Goal: Task Accomplishment & Management: Manage account settings

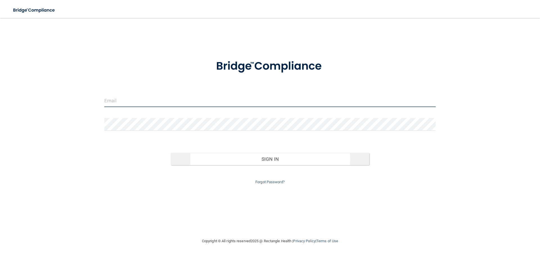
type input "[EMAIL_ADDRESS][DOMAIN_NAME]"
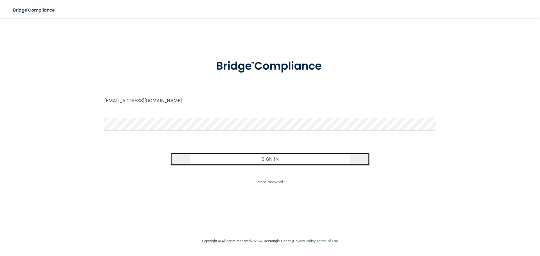
click at [272, 158] on button "Sign In" at bounding box center [270, 159] width 199 height 12
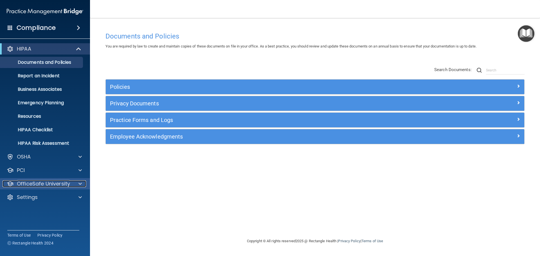
click at [82, 184] on div at bounding box center [79, 184] width 14 height 7
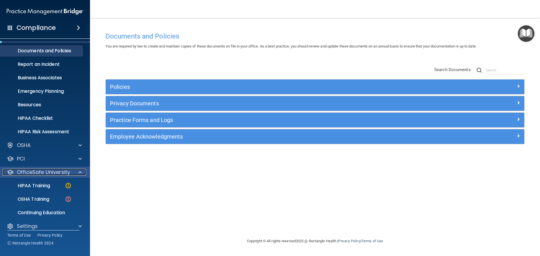
scroll to position [18, 0]
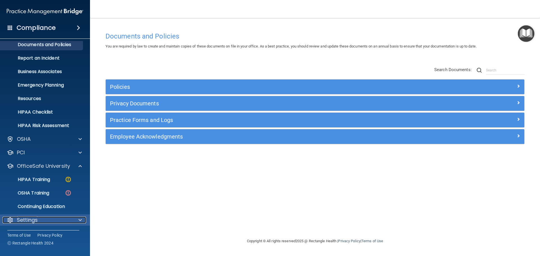
click at [78, 219] on div at bounding box center [79, 220] width 14 height 7
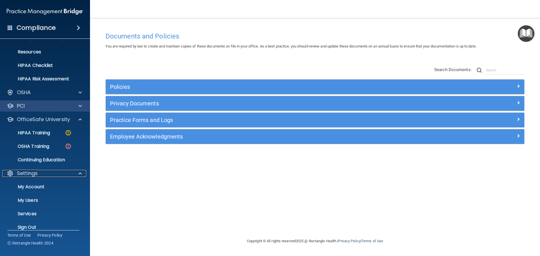
scroll to position [72, 0]
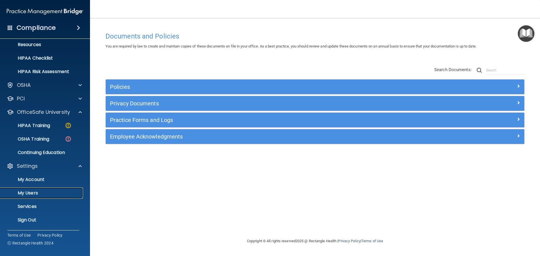
click at [33, 191] on p "My Users" at bounding box center [42, 194] width 77 height 6
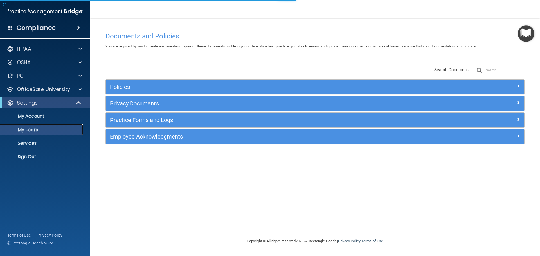
select select "20"
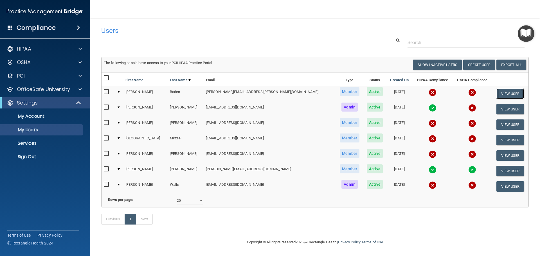
click at [506, 92] on button "View User" at bounding box center [511, 94] width 28 height 10
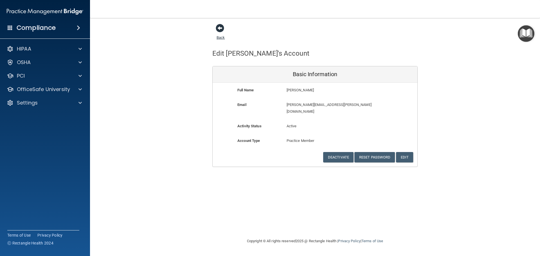
click at [220, 29] on span at bounding box center [220, 28] width 8 height 8
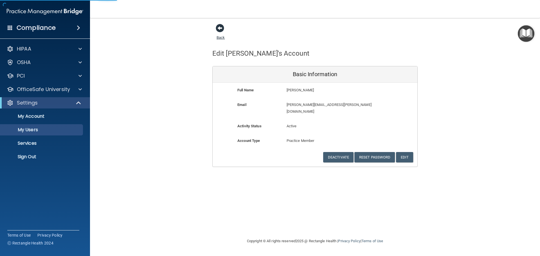
select select "20"
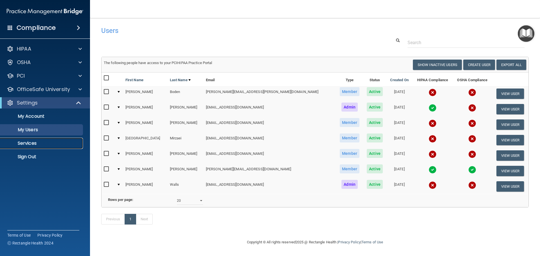
click at [28, 142] on p "Services" at bounding box center [42, 144] width 77 height 6
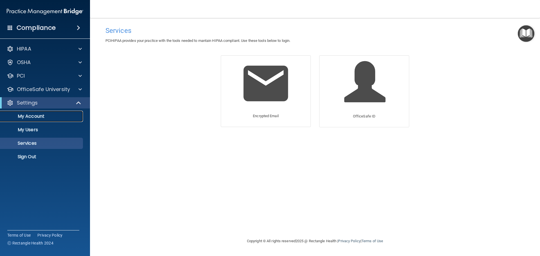
click at [32, 118] on p "My Account" at bounding box center [42, 117] width 77 height 6
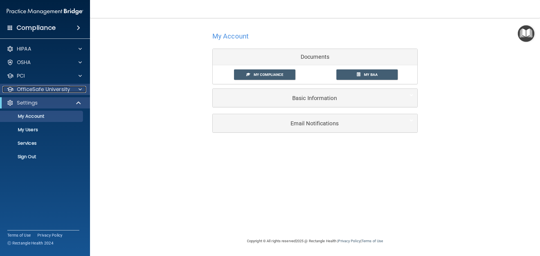
click at [35, 88] on p "OfficeSafe University" at bounding box center [43, 89] width 53 height 7
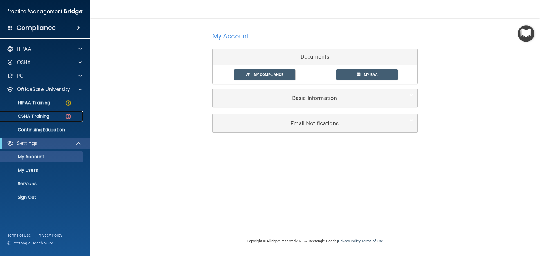
click at [36, 115] on p "OSHA Training" at bounding box center [27, 117] width 46 height 6
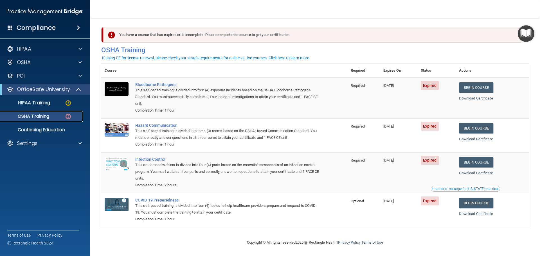
scroll to position [3, 0]
click at [23, 62] on p "OSHA" at bounding box center [24, 62] width 14 height 7
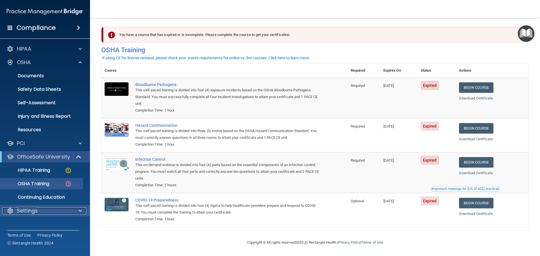
click at [33, 212] on p "Settings" at bounding box center [27, 211] width 21 height 7
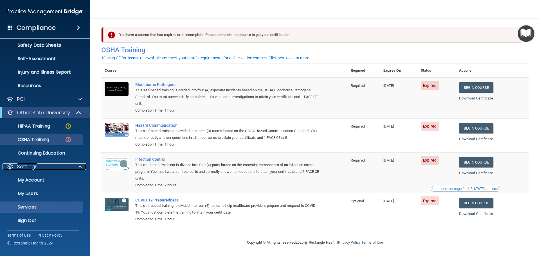
scroll to position [45, 0]
click at [35, 191] on p "My Users" at bounding box center [42, 194] width 77 height 6
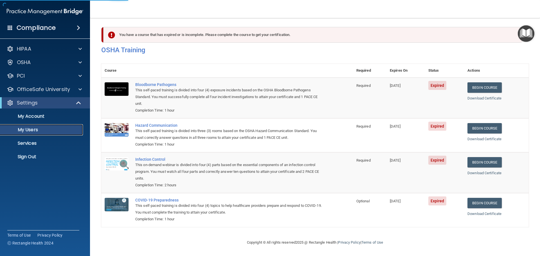
scroll to position [8, 0]
select select "20"
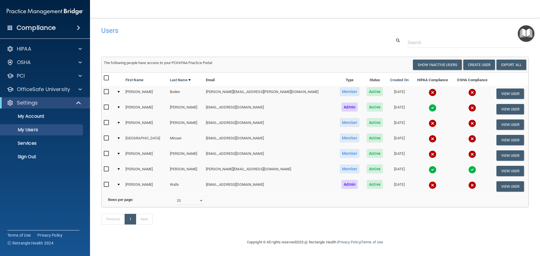
click at [104, 90] on input "checkbox" at bounding box center [107, 92] width 6 height 5
checkbox input "true"
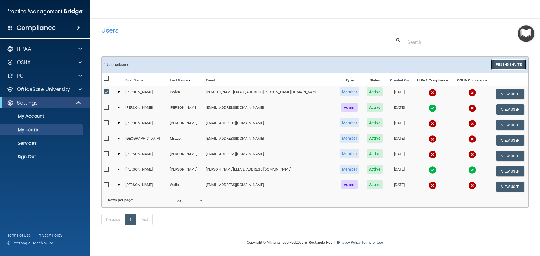
click at [513, 59] on button "Resend Invite" at bounding box center [508, 64] width 35 height 10
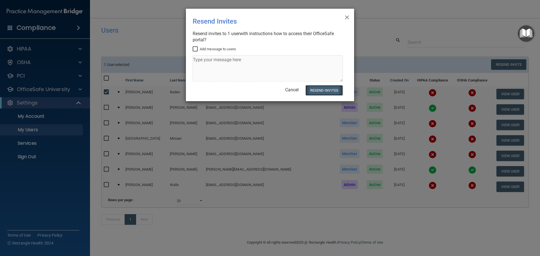
click at [325, 90] on button "Resend Invites" at bounding box center [324, 90] width 37 height 10
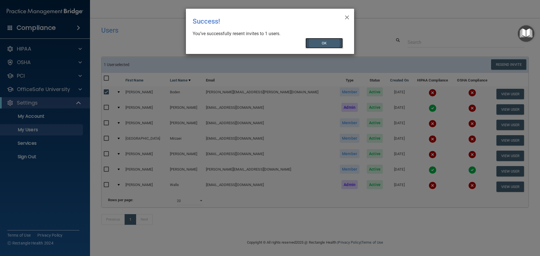
click at [334, 43] on button "OK" at bounding box center [325, 43] width 38 height 10
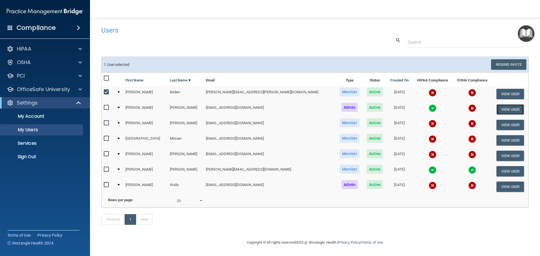
click at [498, 104] on button "View User" at bounding box center [511, 109] width 28 height 10
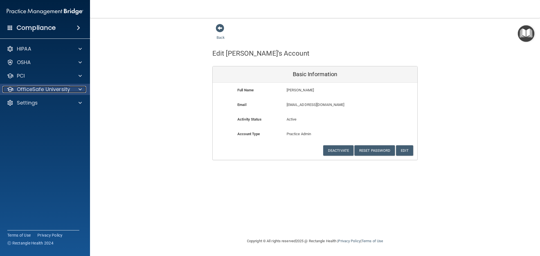
click at [36, 88] on p "OfficeSafe University" at bounding box center [43, 89] width 53 height 7
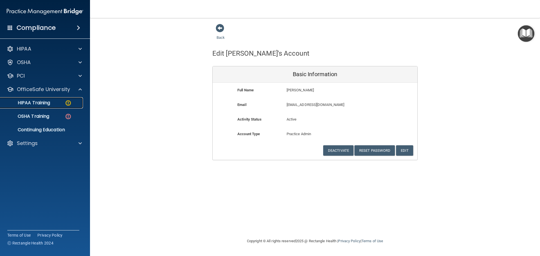
click at [40, 104] on p "HIPAA Training" at bounding box center [27, 103] width 46 height 6
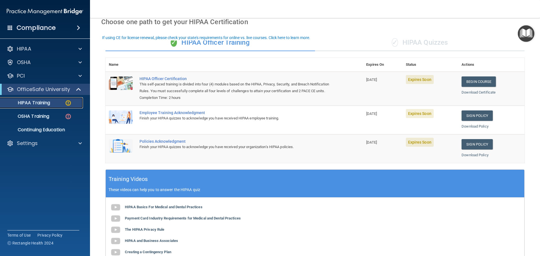
scroll to position [28, 0]
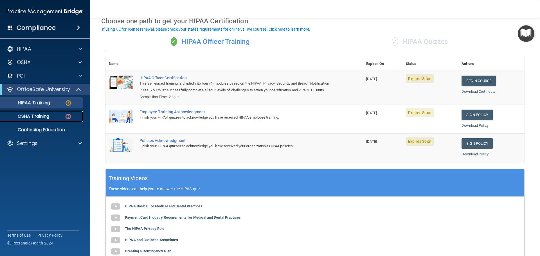
click at [31, 118] on p "OSHA Training" at bounding box center [27, 117] width 46 height 6
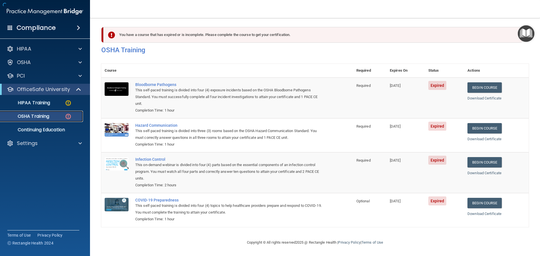
scroll to position [3, 0]
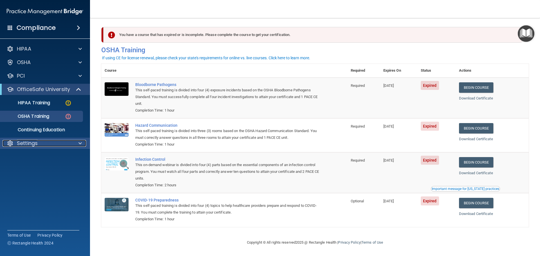
click at [80, 146] on span at bounding box center [80, 143] width 3 height 7
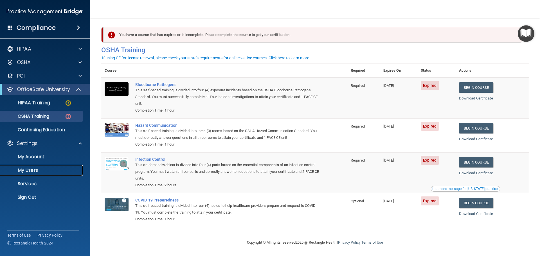
click at [42, 171] on p "My Users" at bounding box center [42, 171] width 77 height 6
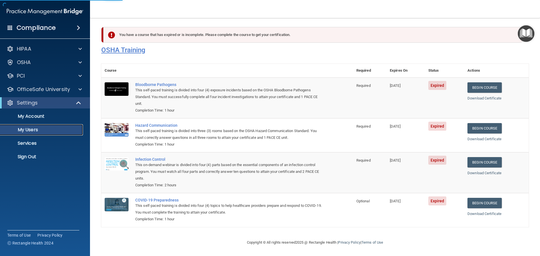
scroll to position [8, 0]
select select "20"
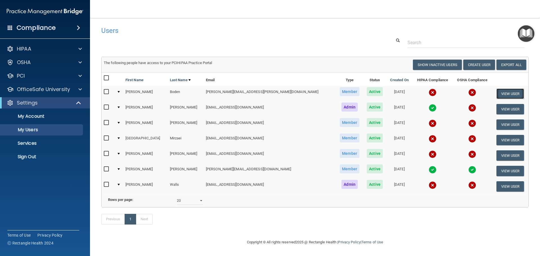
click at [508, 89] on button "View User" at bounding box center [511, 94] width 28 height 10
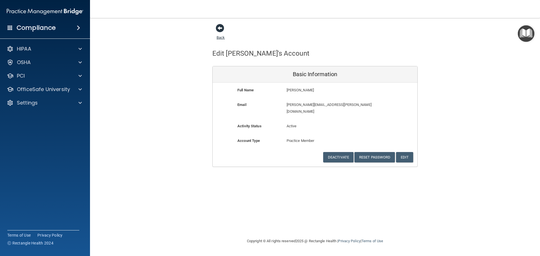
click at [221, 30] on span at bounding box center [220, 28] width 8 height 8
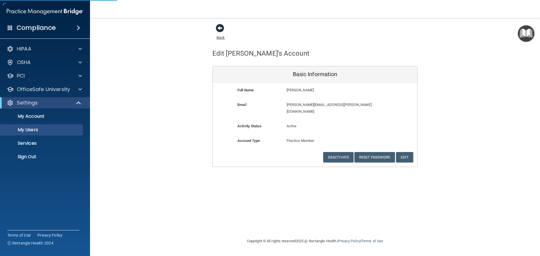
select select "20"
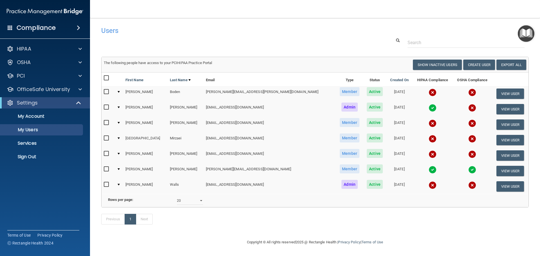
scroll to position [8, 0]
click at [37, 145] on p "Services" at bounding box center [42, 144] width 77 height 6
